Goal: Transaction & Acquisition: Purchase product/service

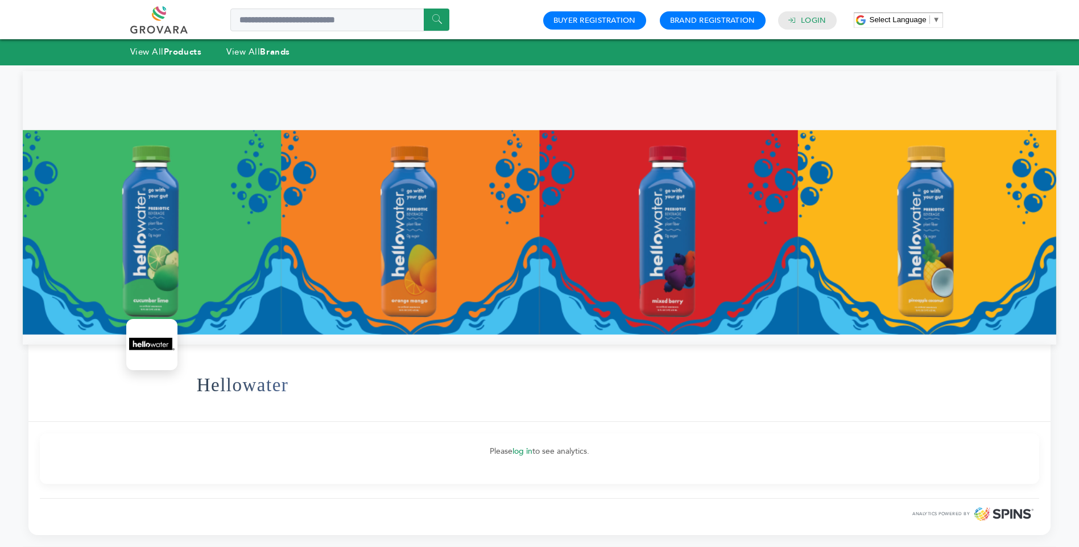
click at [673, 279] on div at bounding box center [540, 208] width 1034 height 274
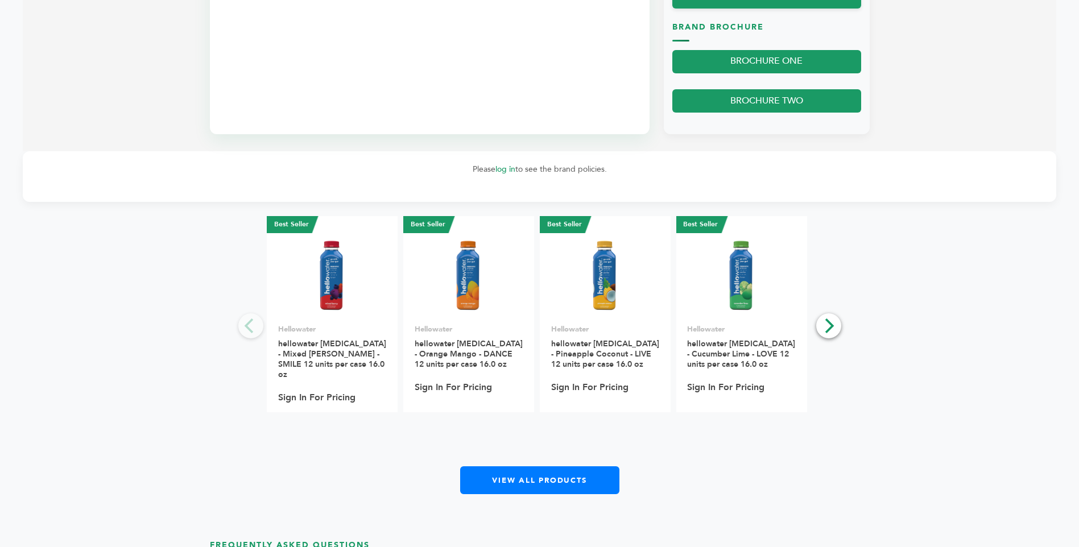
scroll to position [852, 0]
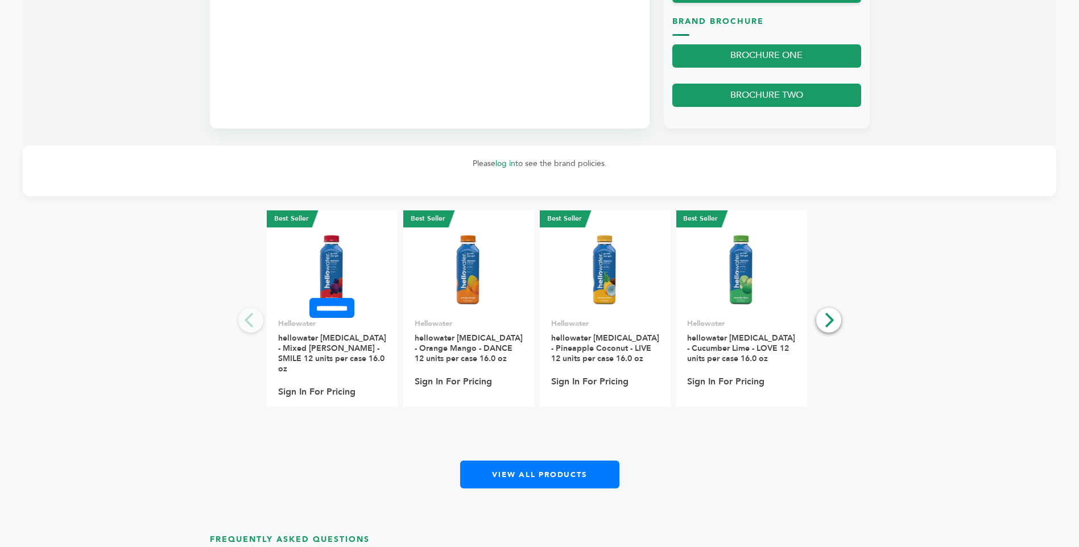
click at [337, 271] on img at bounding box center [331, 270] width 61 height 82
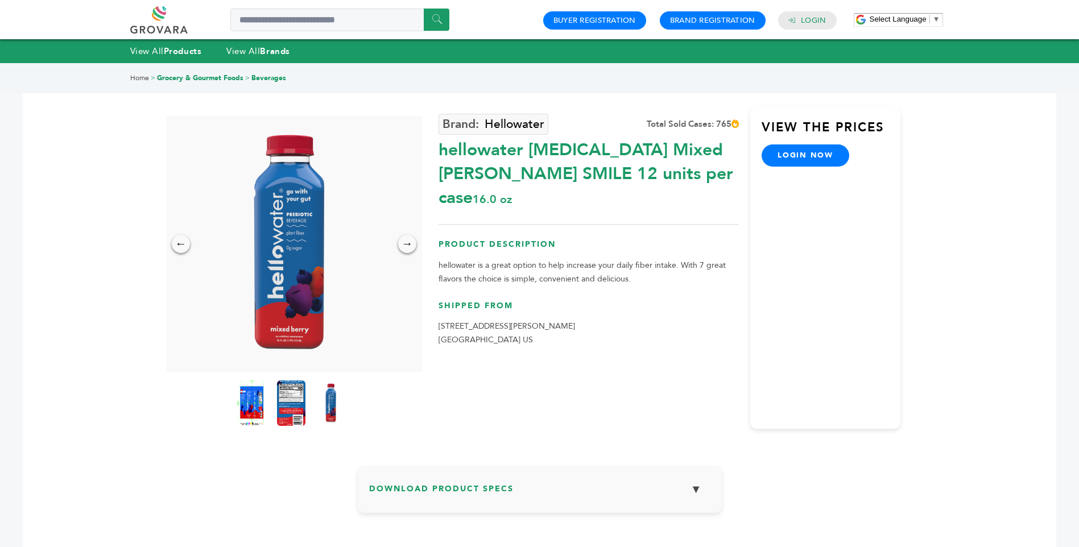
click at [791, 152] on link "login now" at bounding box center [806, 155] width 88 height 22
